Goal: Obtain resource: Download file/media

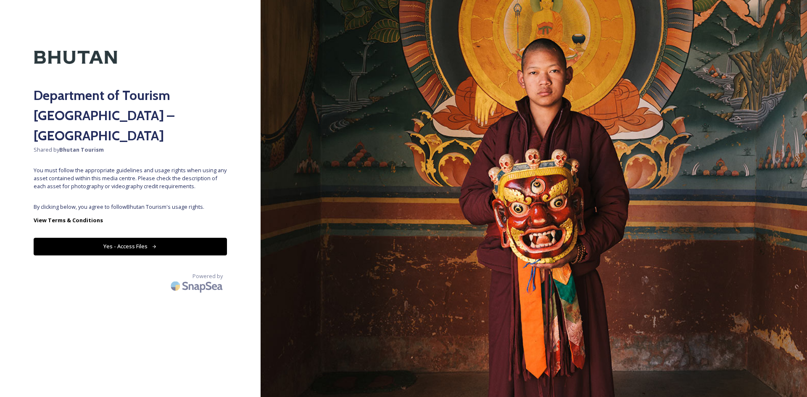
click at [182, 176] on div "Department of Tourism [GEOGRAPHIC_DATA] – Brand Centre Shared by Bhutan Tourism…" at bounding box center [130, 199] width 260 height 330
click at [168, 238] on button "Yes - Access Files" at bounding box center [130, 246] width 193 height 17
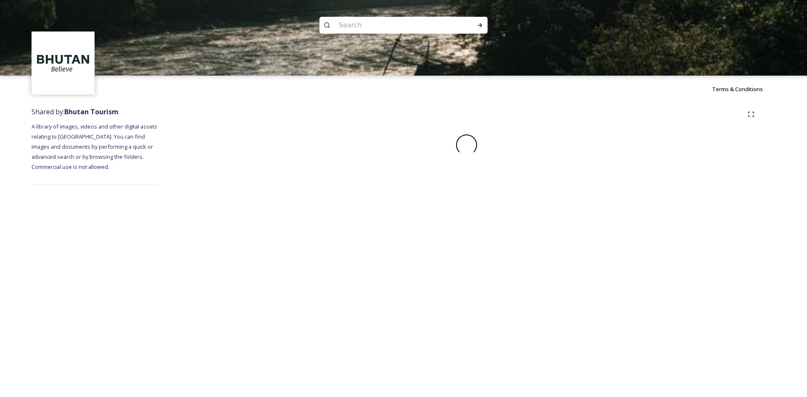
click at [167, 233] on div "Terms & Conditions Shared by: Bhutan Tourism A library of images, videos and ot…" at bounding box center [403, 198] width 807 height 397
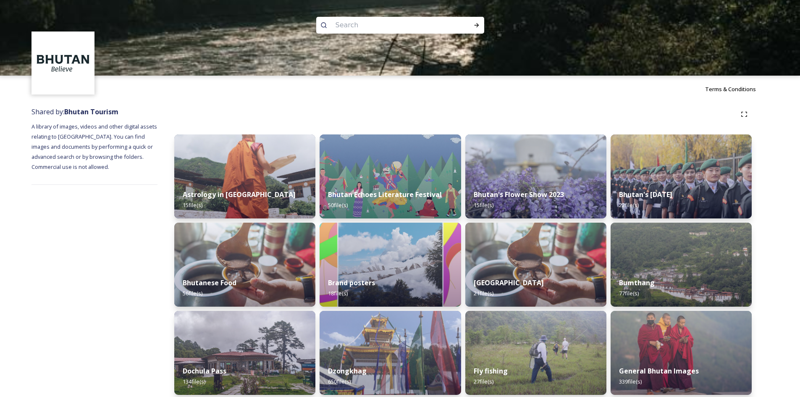
click at [371, 22] on input at bounding box center [389, 25] width 115 height 18
type input "helicoptor"
click at [477, 27] on icon at bounding box center [476, 25] width 5 height 4
